Goal: Check status: Check status

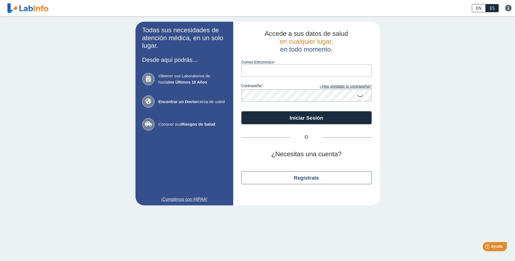
click at [256, 72] on input "Correo Electronico" at bounding box center [306, 70] width 130 height 12
type input "[EMAIL_ADDRESS][DOMAIN_NAME]"
click at [268, 72] on input "[EMAIL_ADDRESS][DOMAIN_NAME]" at bounding box center [306, 70] width 130 height 12
click at [333, 88] on link "¿Has olvidado tu contraseña?" at bounding box center [338, 87] width 65 height 6
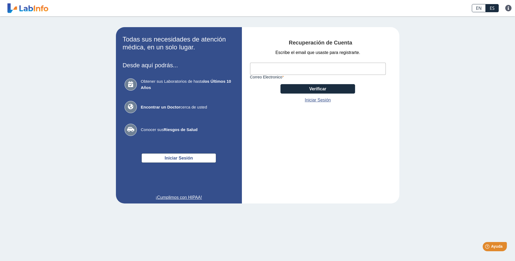
click at [282, 64] on input "Correo Electronico" at bounding box center [318, 69] width 136 height 12
type input "[EMAIL_ADDRESS][DOMAIN_NAME]"
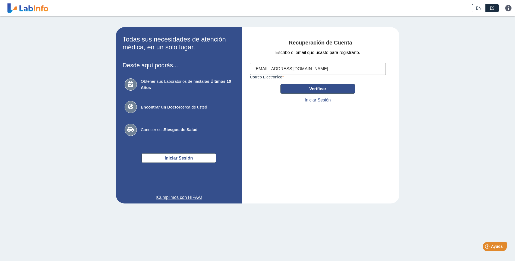
click at [321, 88] on button "Verificar" at bounding box center [317, 89] width 75 height 10
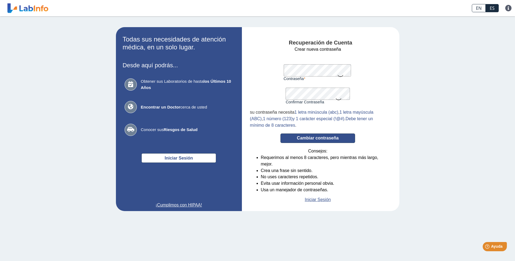
click at [314, 141] on button "Cambiar contraseña" at bounding box center [317, 139] width 75 height 10
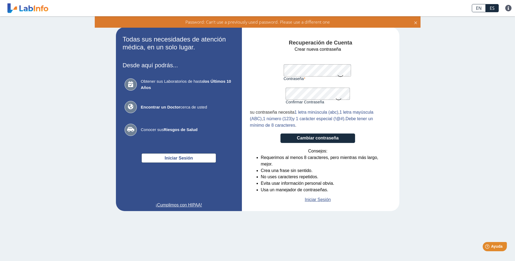
click at [338, 76] on icon at bounding box center [340, 75] width 7 height 11
click at [318, 138] on button "Cambiar contraseña" at bounding box center [317, 139] width 75 height 10
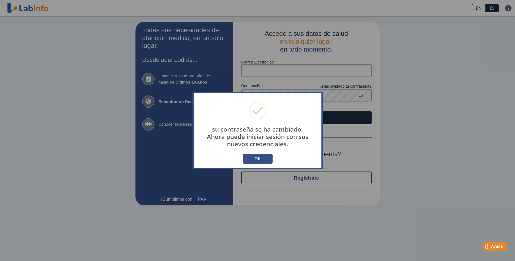
click at [260, 156] on button "OK" at bounding box center [258, 159] width 30 height 10
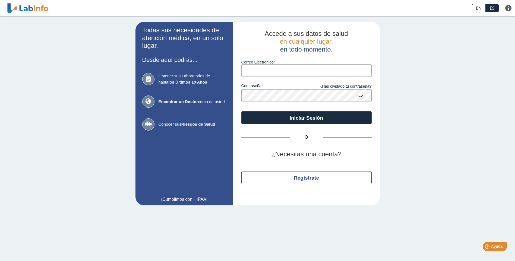
click at [280, 66] on input "Correo Electronico" at bounding box center [306, 70] width 130 height 12
type input "[EMAIL_ADDRESS][DOMAIN_NAME]"
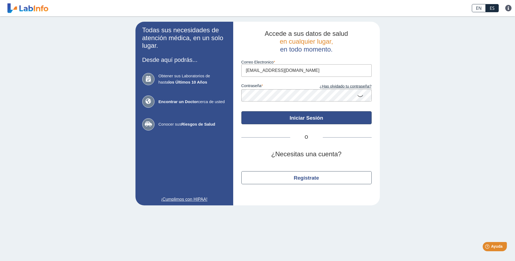
click at [292, 118] on button "Iniciar Sesión" at bounding box center [306, 117] width 130 height 13
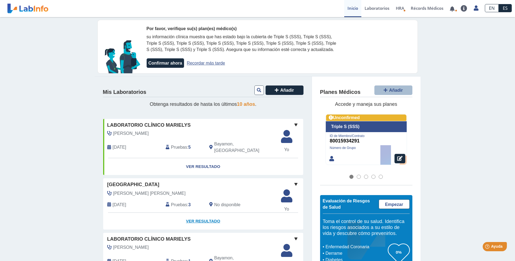
click at [205, 217] on link "Ver Resultado" at bounding box center [203, 221] width 200 height 17
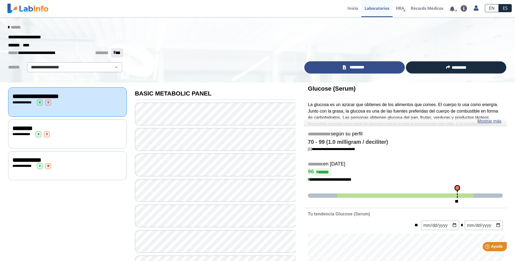
click at [376, 67] on link "*********" at bounding box center [354, 67] width 100 height 12
